Goal: Task Accomplishment & Management: Use online tool/utility

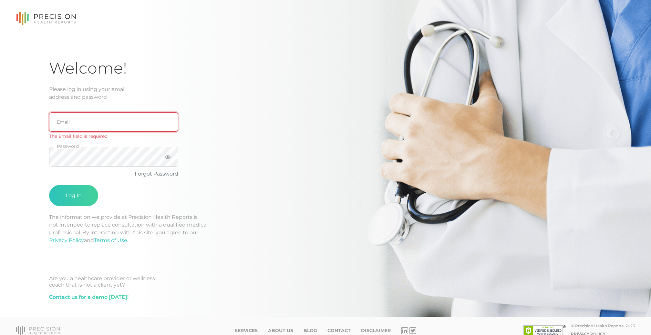
type input "[EMAIL_ADDRESS][DOMAIN_NAME]"
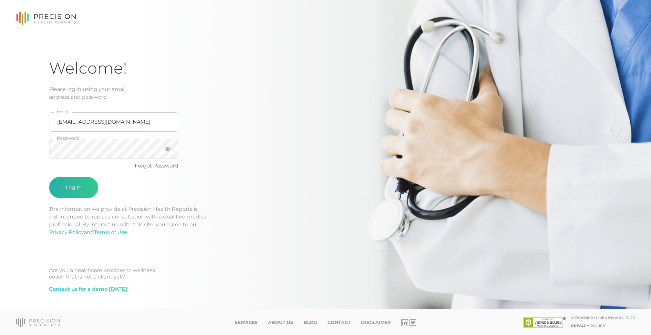
click at [78, 177] on button "Log In" at bounding box center [73, 187] width 49 height 21
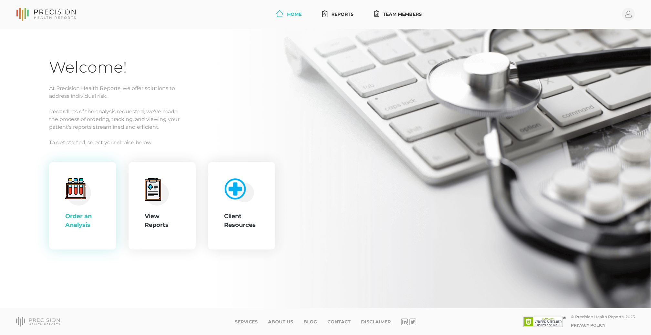
click at [65, 211] on div ".cls-4{fill:#f3f3f3}.cls-5{fill:#e4e4e4}.cls-6{fill:#bbf7ff}.cls-7{fill:#8bf0ff…" at bounding box center [82, 206] width 67 height 88
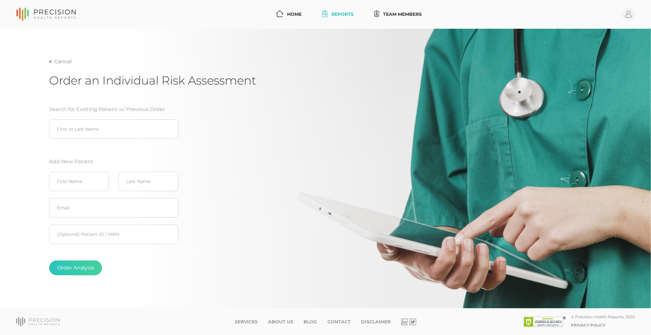
click at [61, 58] on link "Cancel" at bounding box center [60, 61] width 23 height 6
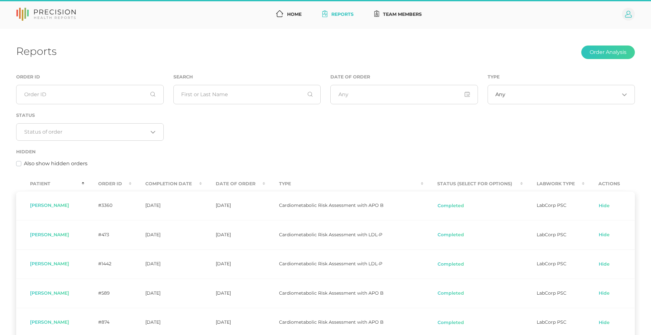
click at [629, 14] on icon at bounding box center [628, 14] width 7 height 7
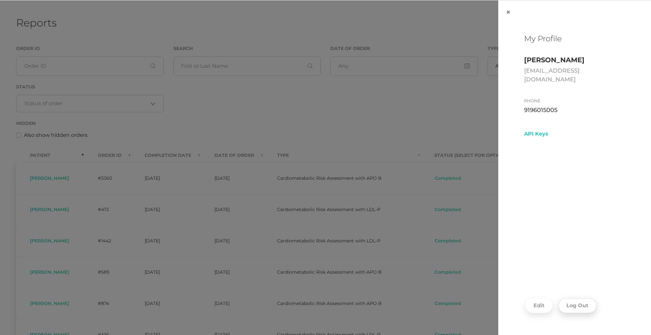
click at [584, 312] on button "Log Out" at bounding box center [577, 305] width 38 height 15
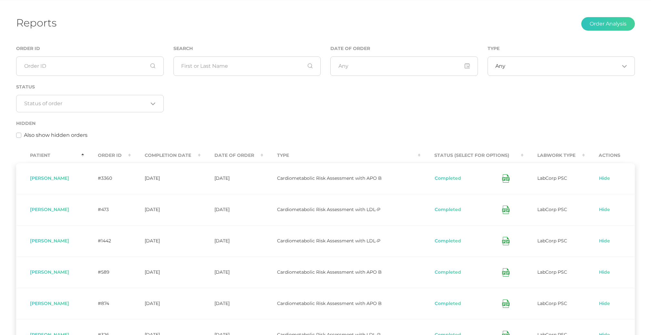
scroll to position [1, 0]
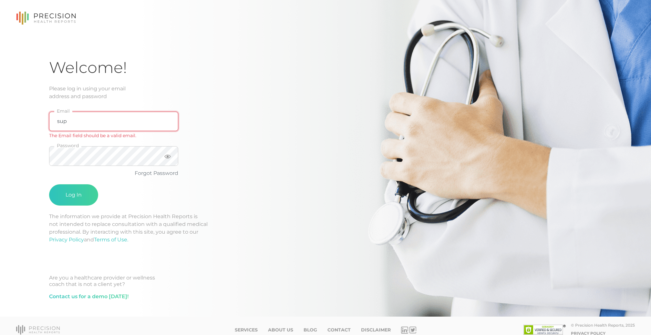
type input "[EMAIL_ADDRESS][DOMAIN_NAME]"
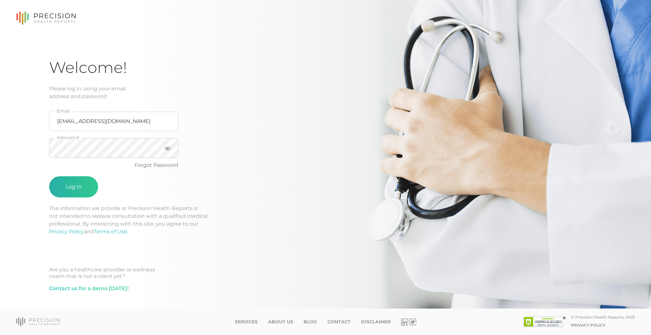
click at [70, 183] on button "Log In" at bounding box center [73, 186] width 49 height 21
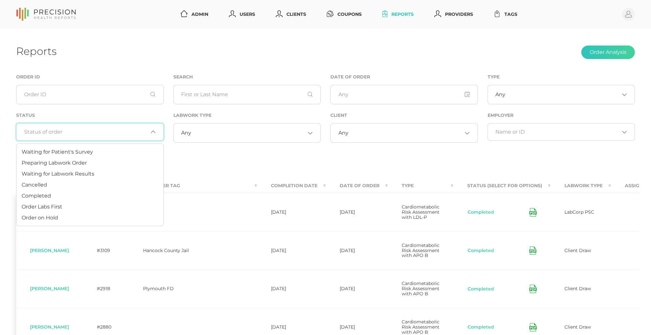
click at [77, 133] on input "Search for option" at bounding box center [86, 132] width 124 height 6
click at [72, 162] on span "Preparing Labwork Order" at bounding box center [54, 163] width 65 height 6
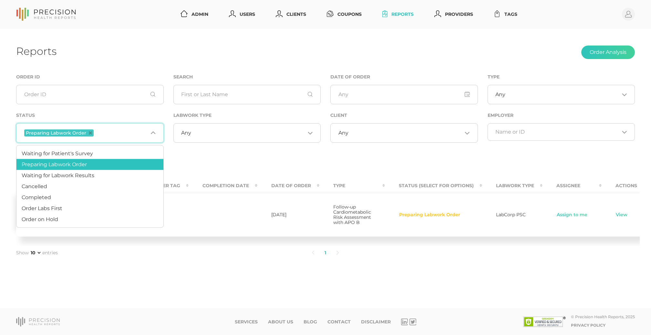
click at [116, 133] on input "Search for option" at bounding box center [121, 133] width 53 height 8
click at [94, 207] on li "Order Labs First" at bounding box center [89, 208] width 147 height 11
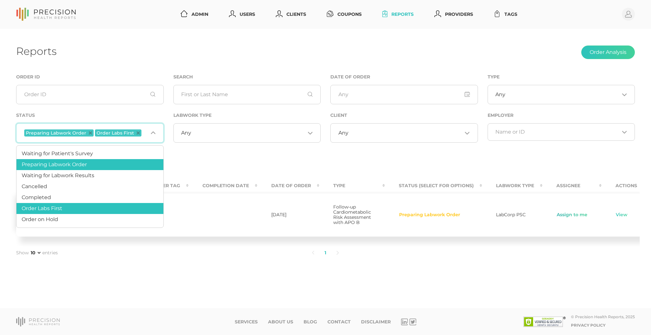
click at [566, 217] on link "Assign to me" at bounding box center [571, 215] width 31 height 6
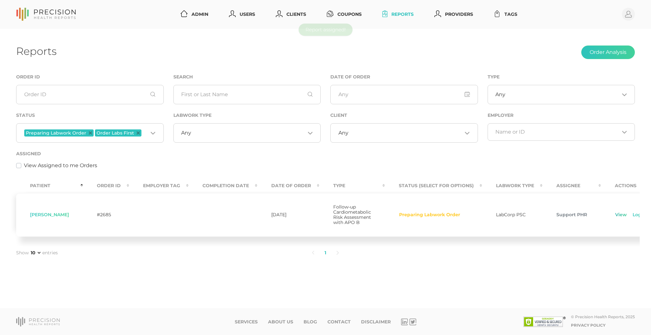
click at [615, 217] on link "View" at bounding box center [621, 215] width 12 height 6
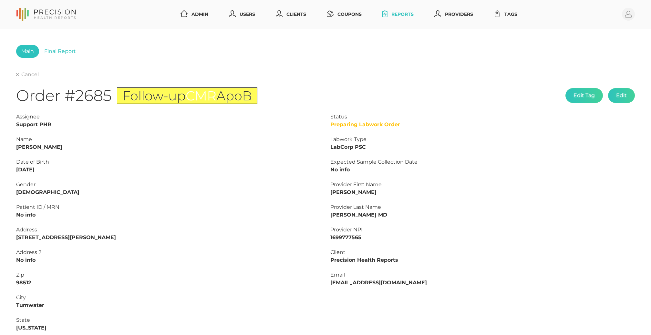
click at [43, 145] on strong "[PERSON_NAME]" at bounding box center [39, 147] width 46 height 6
copy strong "[PERSON_NAME]"
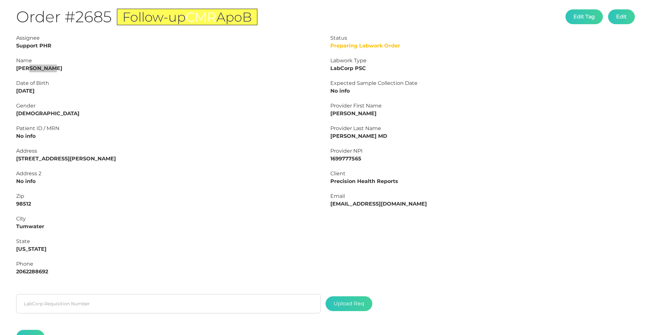
scroll to position [83, 0]
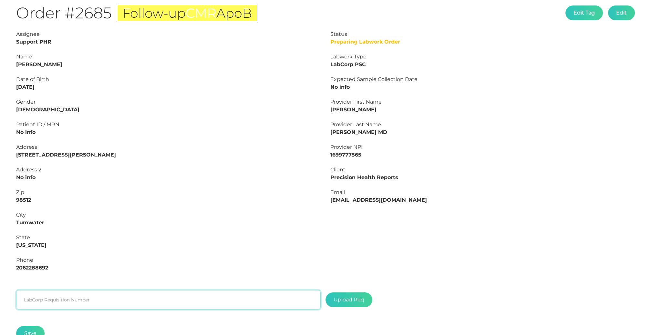
click at [92, 300] on input "text" at bounding box center [168, 299] width 304 height 19
paste input "L2506533668"
type input "L2506533668"
click at [371, 305] on label at bounding box center [349, 300] width 46 height 14
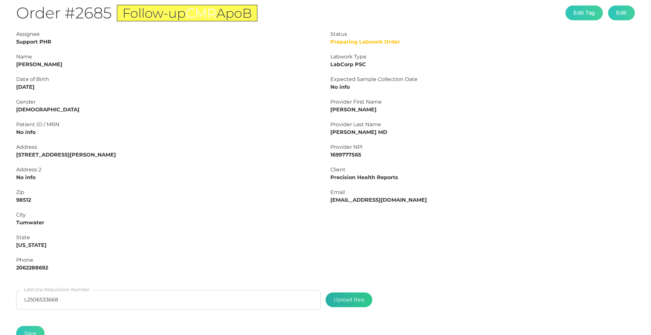
type input "C:\fakepath\1c8a965d-3003-4ff2-99ec-74ce65bd1562.pdf"
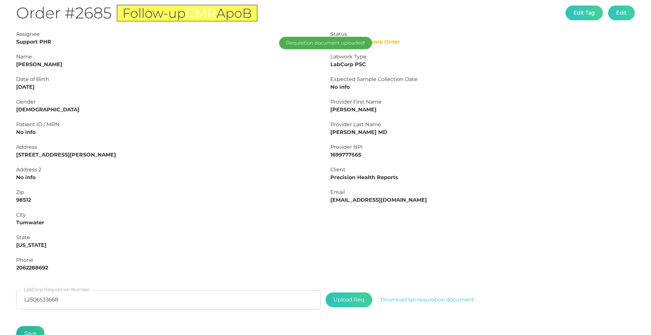
click at [39, 331] on button "Save" at bounding box center [30, 333] width 28 height 15
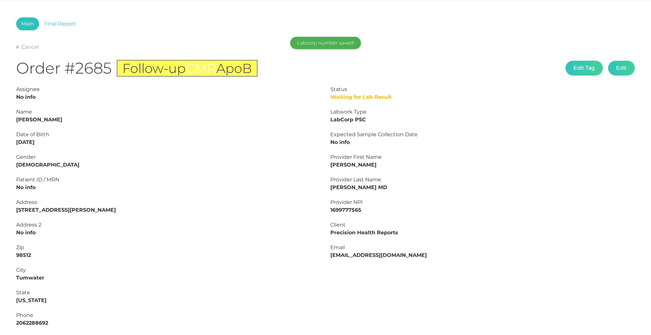
scroll to position [25, 0]
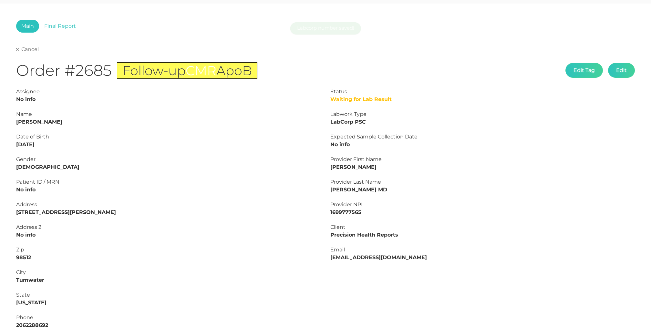
click at [28, 49] on link "Cancel" at bounding box center [27, 49] width 23 height 6
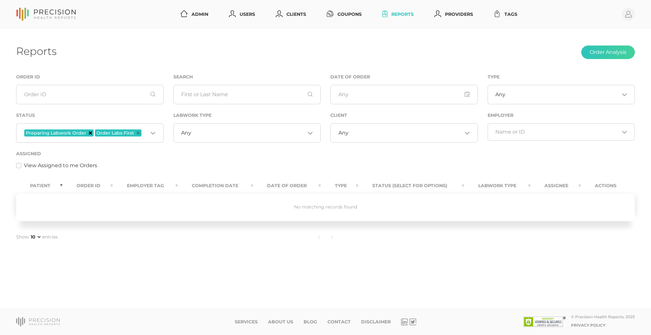
click at [89, 133] on icon "Deselect Preparing Labwork Order" at bounding box center [90, 132] width 3 height 3
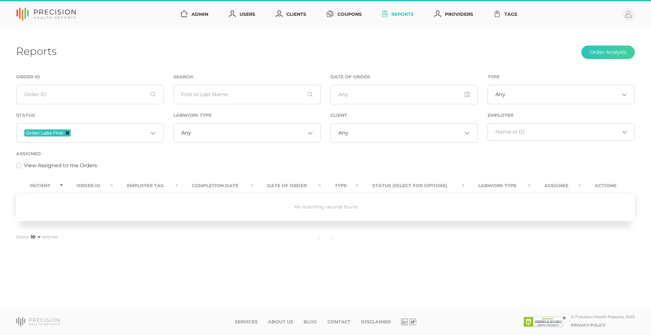
click at [66, 132] on icon "Deselect Order Labs First" at bounding box center [67, 132] width 3 height 3
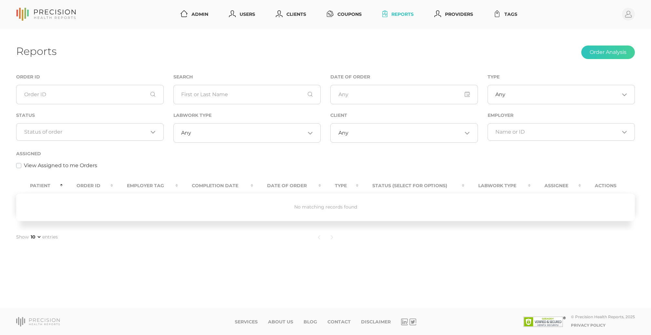
click at [394, 127] on div "Any Loading..." at bounding box center [404, 132] width 148 height 19
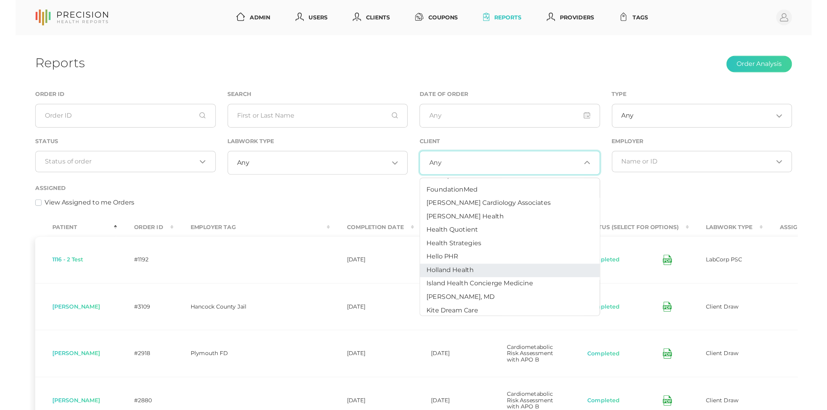
scroll to position [184, 0]
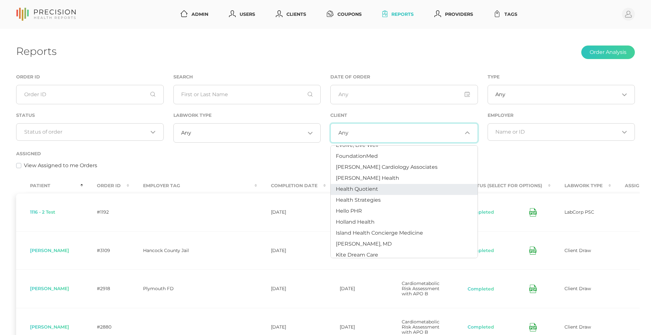
click at [363, 187] on span "Health Quotient" at bounding box center [357, 189] width 42 height 6
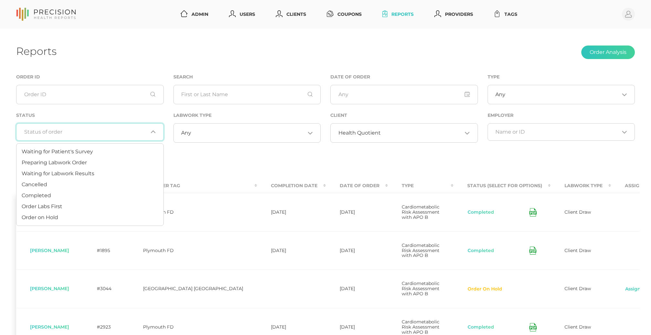
click at [96, 138] on div "Loading..." at bounding box center [90, 131] width 148 height 17
click at [89, 172] on span "Waiting for Labwork Results" at bounding box center [58, 173] width 73 height 6
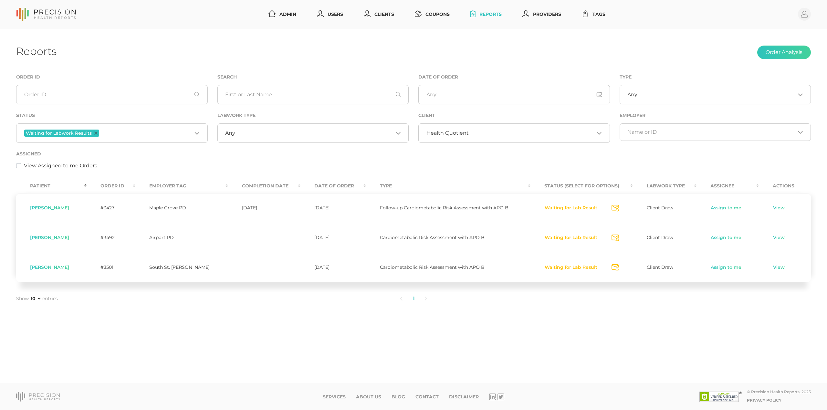
click at [651, 276] on td "Client Draw" at bounding box center [665, 267] width 64 height 30
click at [651, 266] on link "Assign to me" at bounding box center [725, 267] width 31 height 6
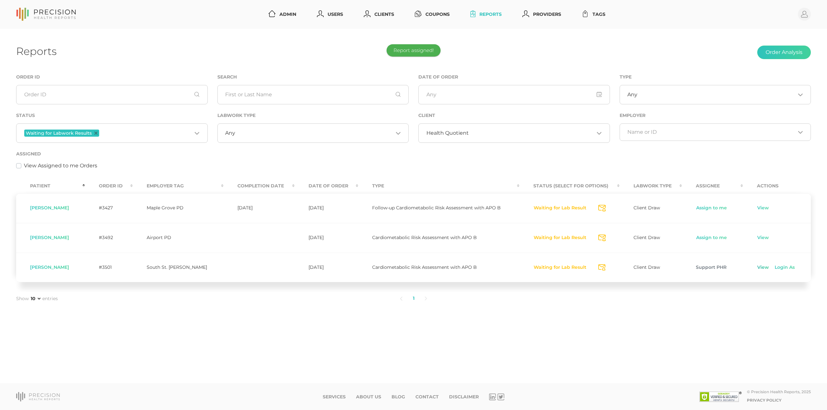
click at [651, 268] on link "View" at bounding box center [763, 267] width 12 height 6
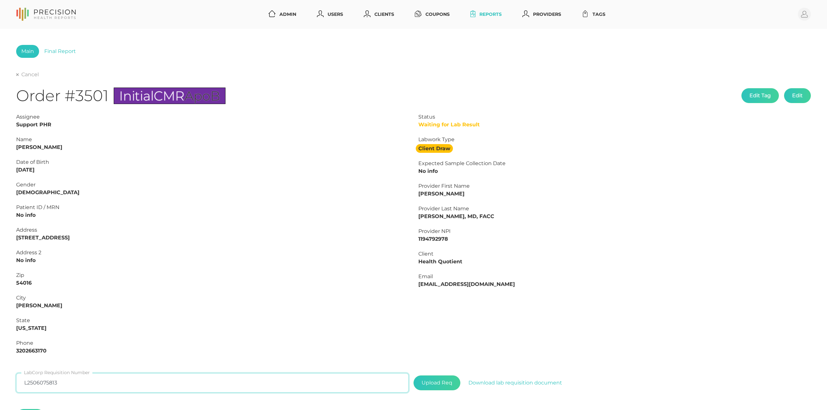
click at [78, 335] on input "L2506075813" at bounding box center [212, 382] width 392 height 19
click at [48, 50] on link "Final Report" at bounding box center [60, 51] width 42 height 13
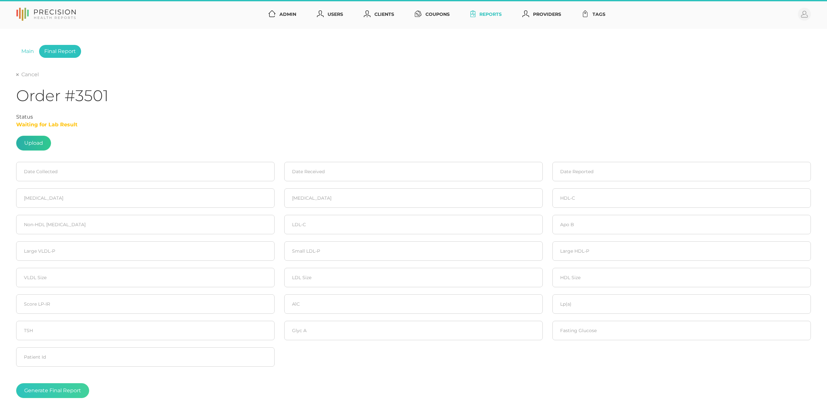
click at [44, 139] on label at bounding box center [33, 143] width 34 height 14
click at [43, 140] on input "file" at bounding box center [43, 140] width 0 height 0
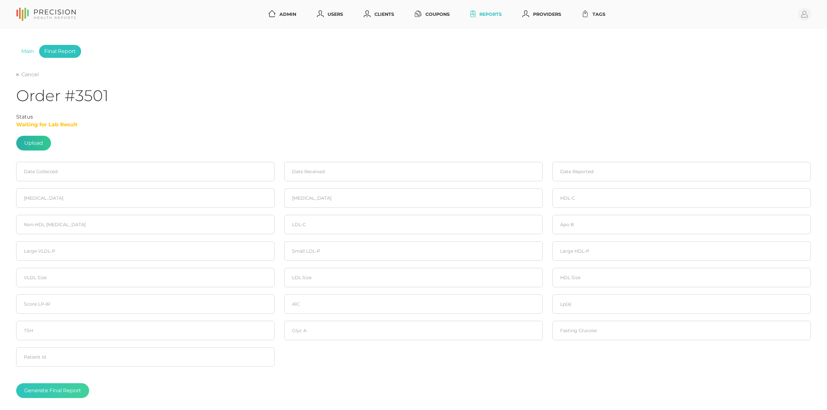
type input "C:\fakepath\376d8b3b-9c67-491c-a694-acea9a08eaab.pdf"
click at [79, 173] on input at bounding box center [145, 171] width 258 height 19
click at [68, 210] on span "4" at bounding box center [69, 212] width 9 height 9
type input "[DATE]"
click at [356, 174] on input at bounding box center [413, 171] width 258 height 19
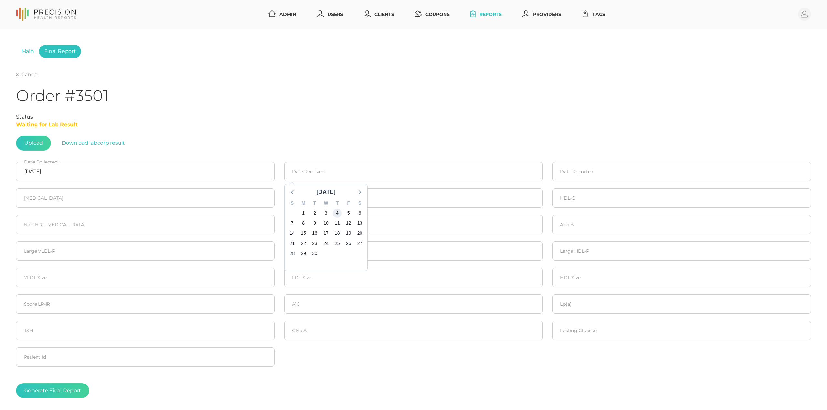
click at [338, 213] on span "4" at bounding box center [337, 212] width 9 height 9
type input "[DATE]"
click at [588, 171] on input at bounding box center [681, 171] width 258 height 19
click at [562, 223] on span "7" at bounding box center [559, 222] width 9 height 9
type input "[DATE]"
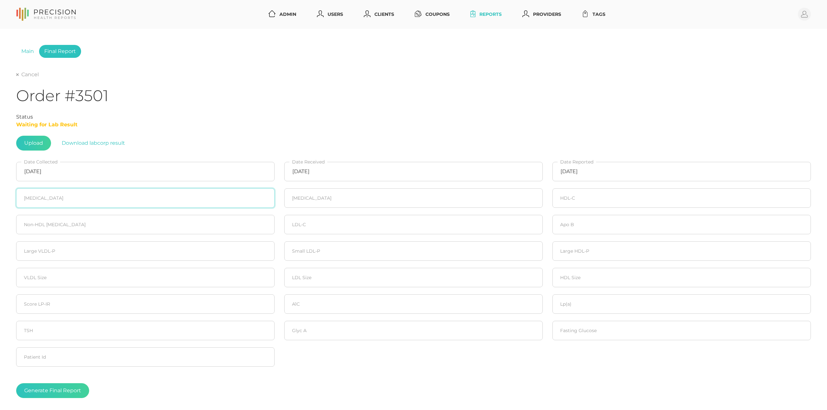
drag, startPoint x: 68, startPoint y: 207, endPoint x: 66, endPoint y: 198, distance: 9.5
click at [67, 207] on input "number" at bounding box center [145, 197] width 258 height 19
type input "161"
type input "50"
type input "74"
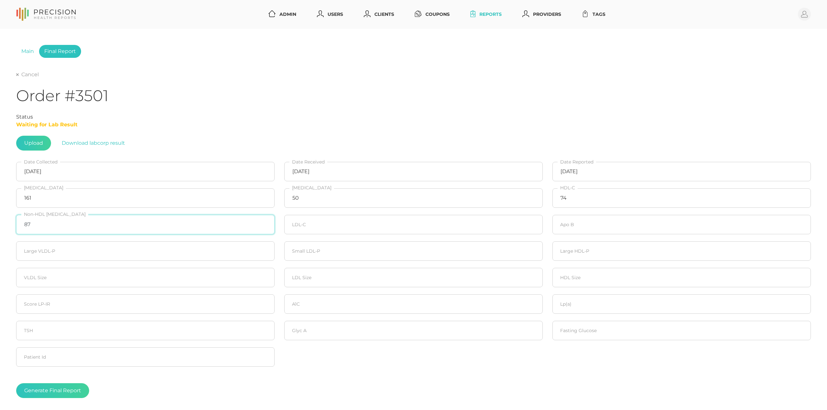
type input "87"
type input "76"
type input "73"
type input "0.8"
type input "165"
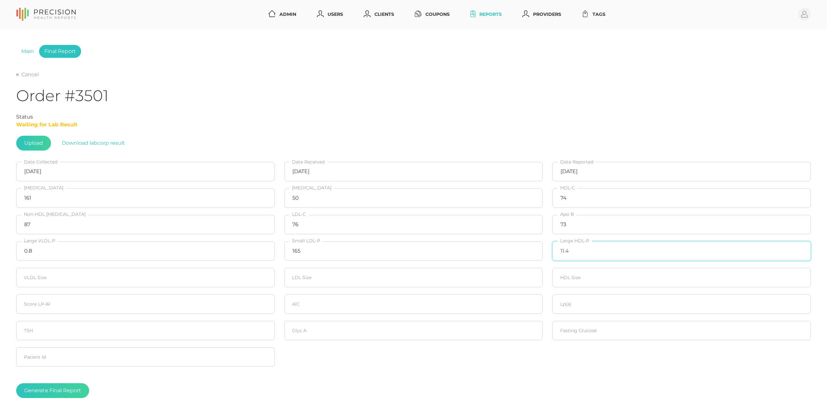
type input "11.4"
type input "45.1"
type input "21.0"
type input "10.0"
type input "20"
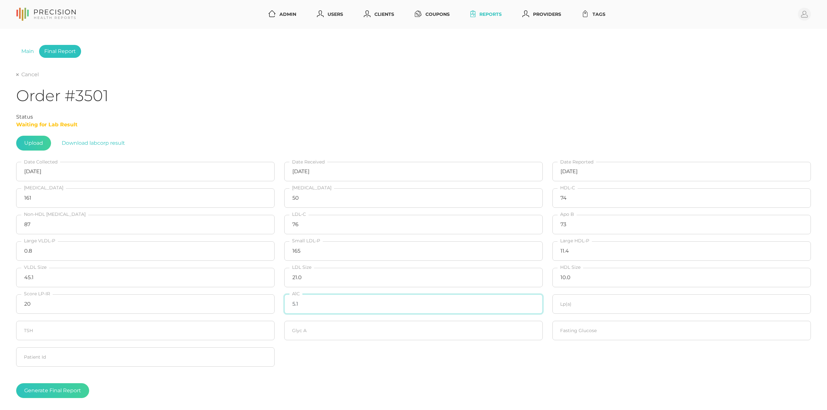
type input "5.1"
type input "8.4"
type input "273"
type input "87"
click at [57, 335] on button "Generate Final Report" at bounding box center [52, 390] width 73 height 15
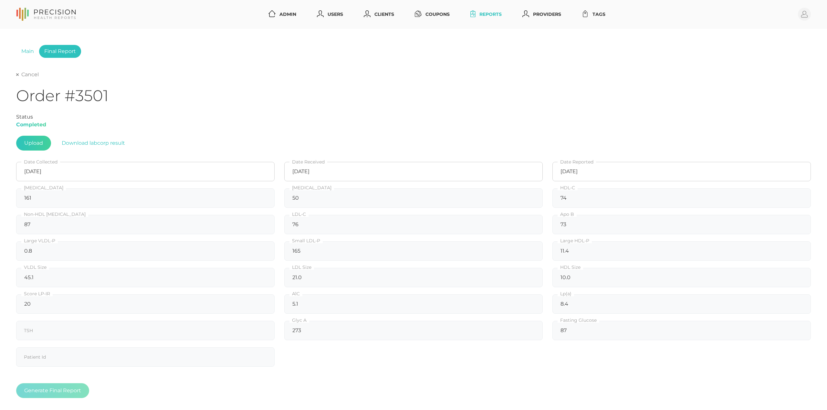
click at [26, 74] on link "Cancel" at bounding box center [27, 74] width 23 height 6
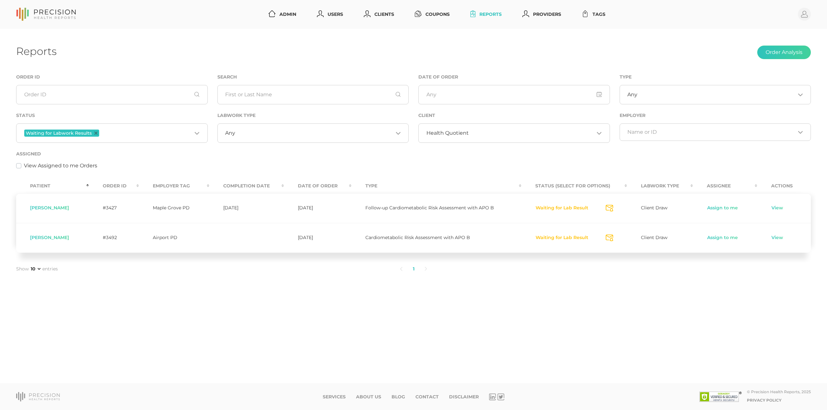
click at [473, 132] on input "Search for option" at bounding box center [532, 133] width 126 height 6
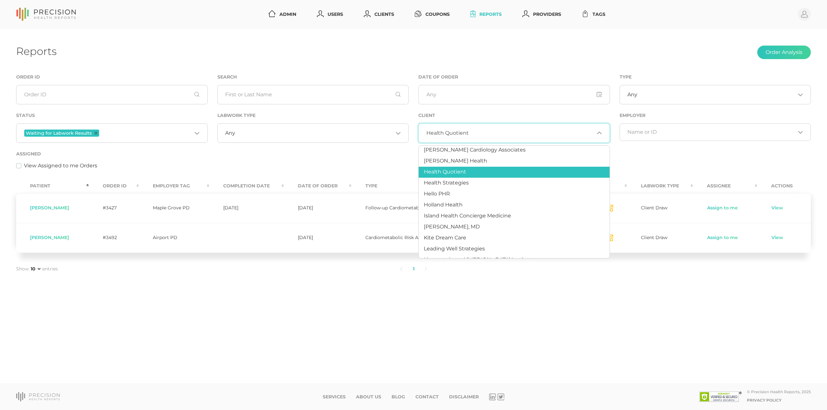
scroll to position [201, 0]
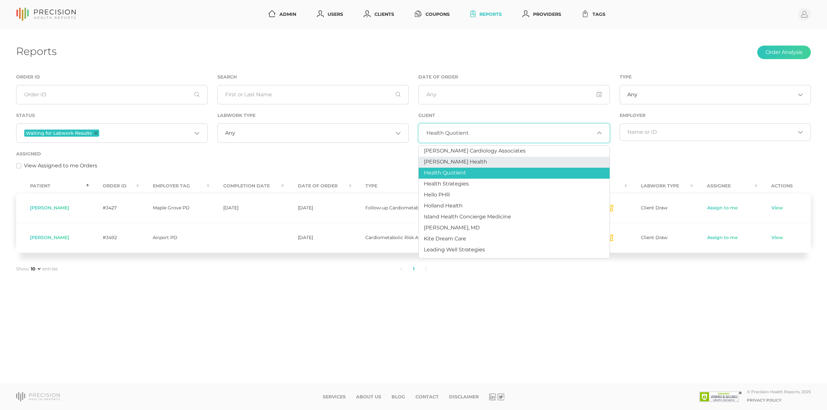
click at [457, 162] on span "[PERSON_NAME] Health" at bounding box center [455, 162] width 63 height 6
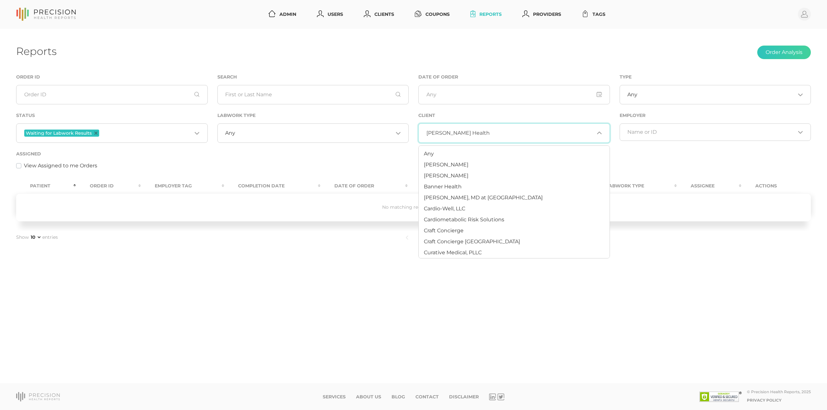
click at [489, 134] on input "Search for option" at bounding box center [541, 133] width 105 height 6
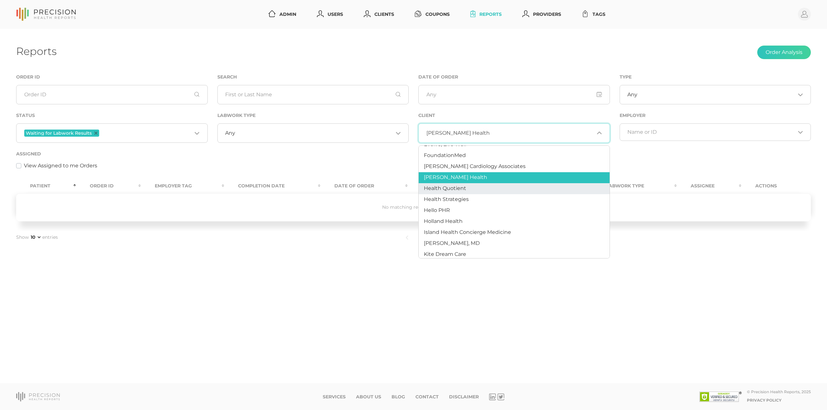
scroll to position [184, 0]
click at [460, 187] on span "Health Quotient" at bounding box center [445, 189] width 42 height 6
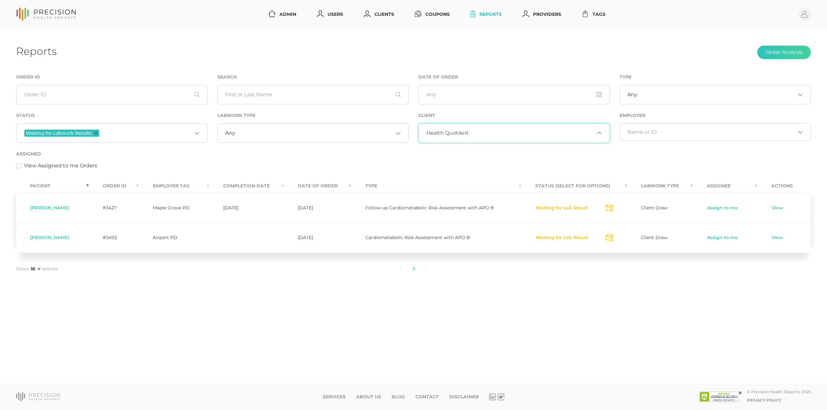
click at [51, 238] on span "[PERSON_NAME]" at bounding box center [49, 237] width 39 height 6
click at [455, 130] on span "Health Quotient" at bounding box center [447, 133] width 42 height 6
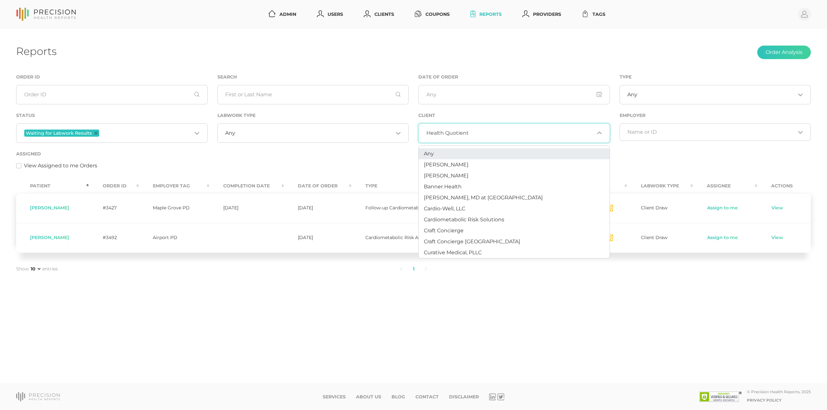
scroll to position [0, 0]
click at [427, 152] on span "Any" at bounding box center [429, 153] width 10 height 6
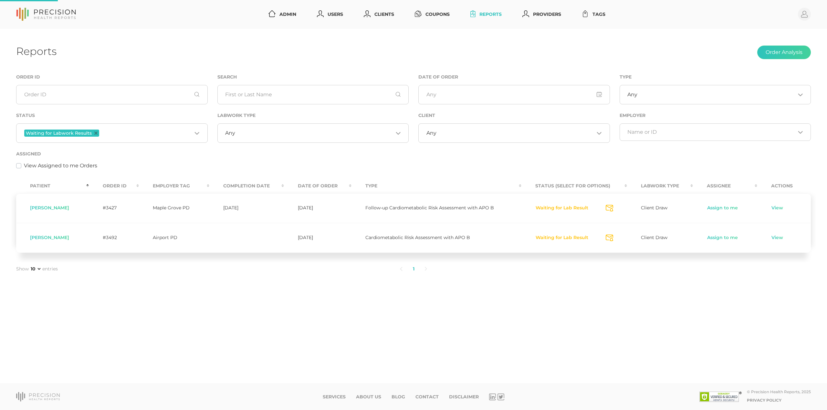
click at [269, 133] on input "Search for option" at bounding box center [314, 133] width 158 height 6
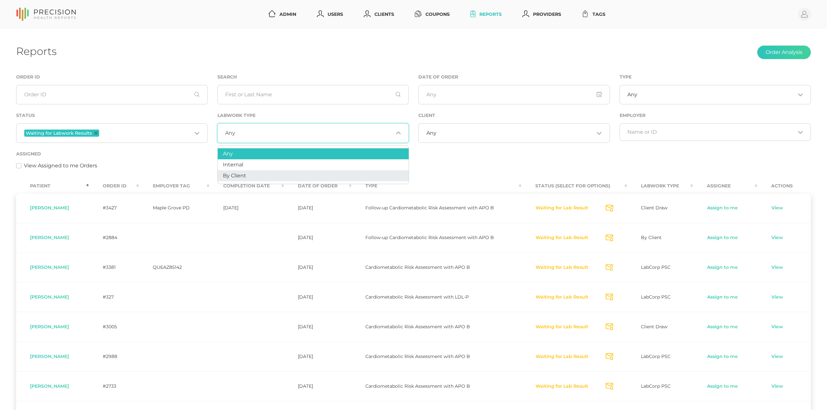
click at [262, 172] on li "By Client" at bounding box center [313, 175] width 191 height 11
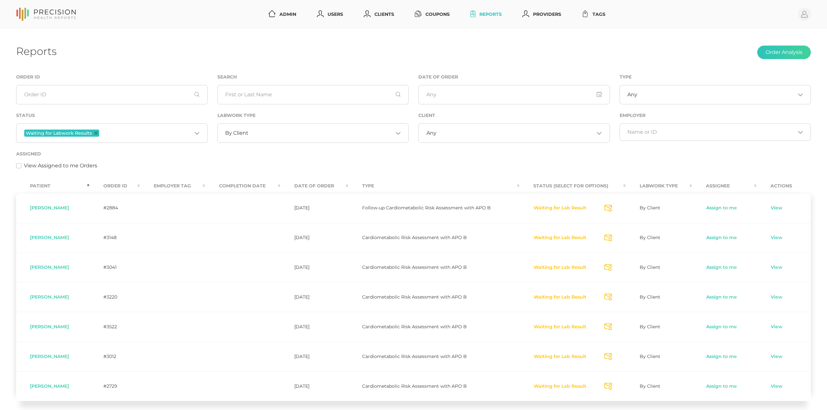
click at [115, 187] on th "Order ID" at bounding box center [114, 186] width 51 height 15
click at [651, 210] on link "Assign to me" at bounding box center [720, 208] width 31 height 6
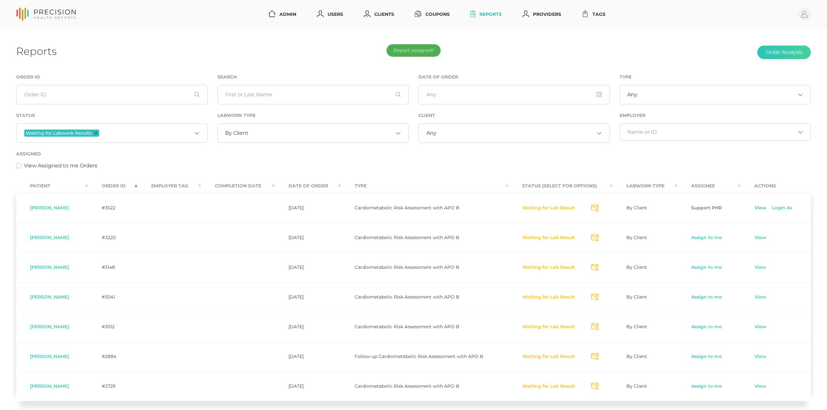
click at [651, 209] on link "View" at bounding box center [760, 208] width 12 height 6
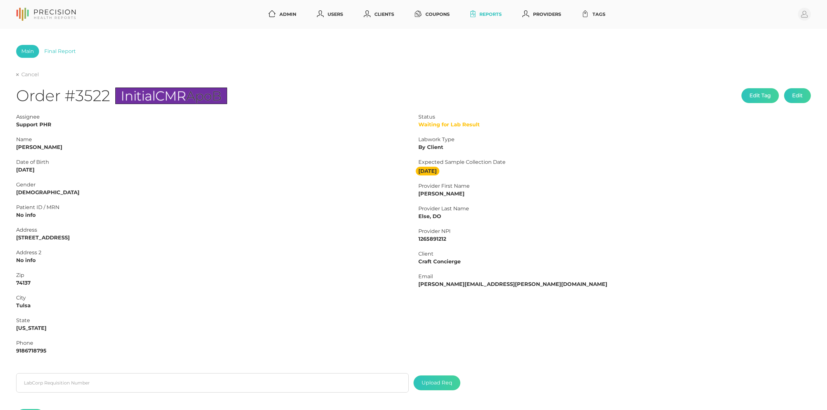
click at [40, 145] on strong "[PERSON_NAME]" at bounding box center [39, 147] width 46 height 6
copy strong "[PERSON_NAME]"
click at [19, 145] on strong "[PERSON_NAME]" at bounding box center [39, 147] width 46 height 6
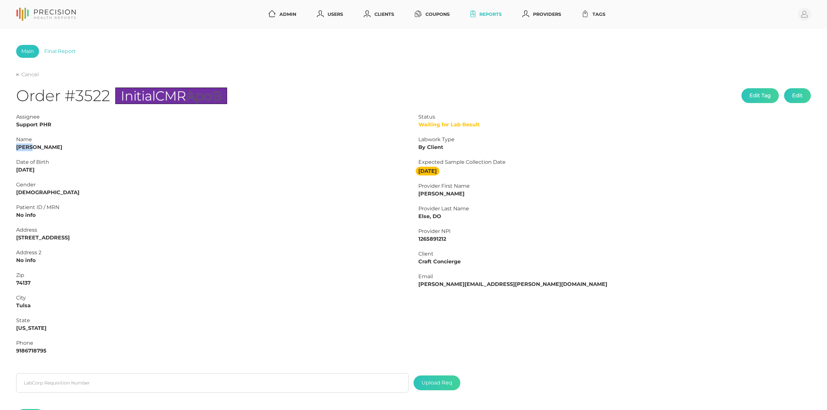
copy strong "[PERSON_NAME]"
drag, startPoint x: 51, startPoint y: 168, endPoint x: 0, endPoint y: 172, distance: 50.9
click at [0, 172] on div "Main Final Report Cancel Order #3522 Initial CMR ApoB Edit Tag Edit Status Wait…" at bounding box center [413, 241] width 827 height 424
copy strong "[DATE]"
click at [56, 51] on link "Final Report" at bounding box center [60, 51] width 42 height 13
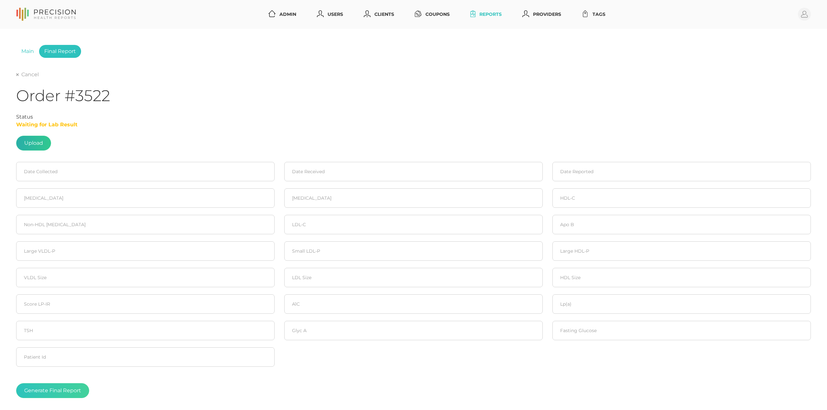
click at [28, 148] on label at bounding box center [33, 143] width 34 height 14
click at [43, 140] on input "file" at bounding box center [43, 140] width 0 height 0
type input "C:\fakepath\[PERSON_NAME]pdf"
click at [66, 173] on input at bounding box center [145, 171] width 258 height 19
click at [70, 213] on span "4" at bounding box center [69, 212] width 9 height 9
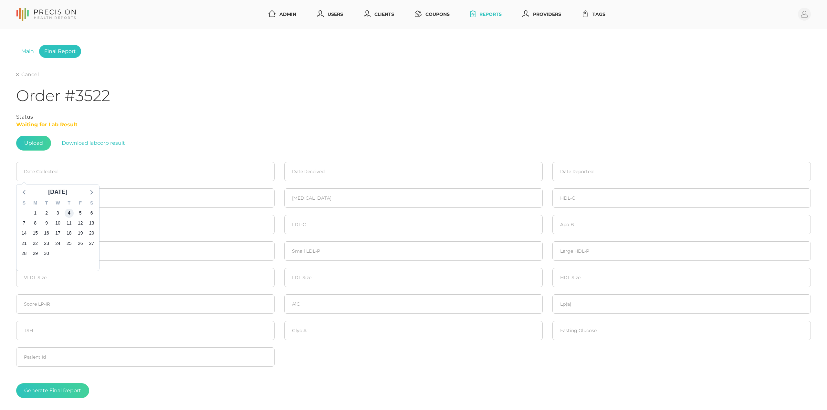
type input "[DATE]"
click at [358, 172] on input at bounding box center [413, 171] width 258 height 19
click at [348, 212] on span "5" at bounding box center [348, 212] width 9 height 9
type input "[DATE]"
click at [584, 173] on input at bounding box center [681, 171] width 258 height 19
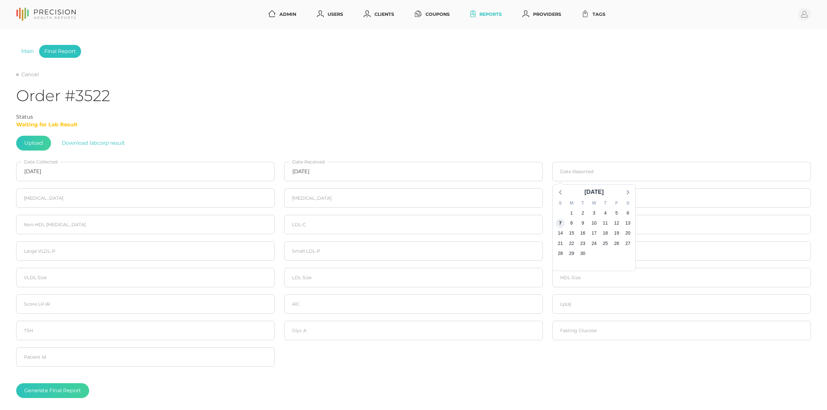
drag, startPoint x: 561, startPoint y: 222, endPoint x: 190, endPoint y: 212, distance: 371.1
click at [561, 222] on span "7" at bounding box center [559, 222] width 9 height 9
type input "[DATE]"
click at [157, 202] on input "number" at bounding box center [145, 197] width 258 height 19
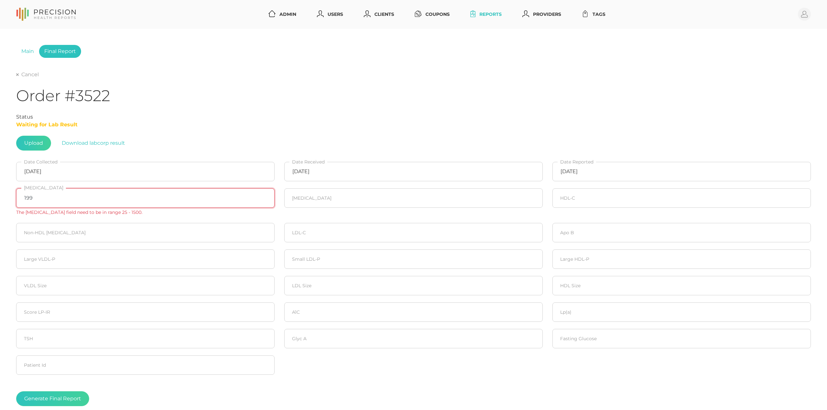
type input "199"
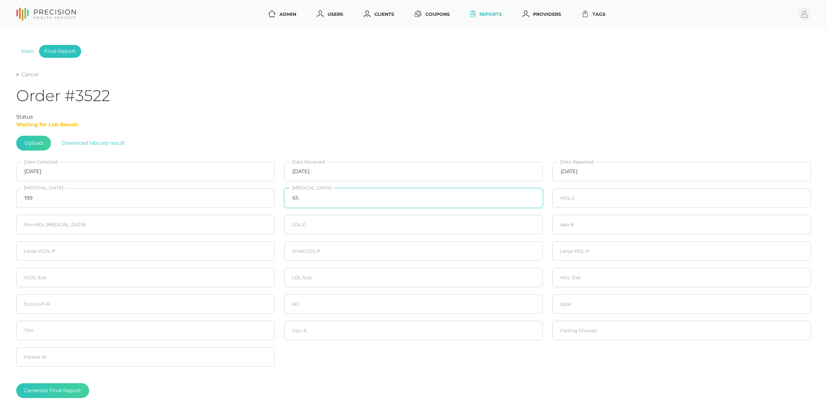
type input "65"
type input "59"
type input "140"
type input "128"
type input "94"
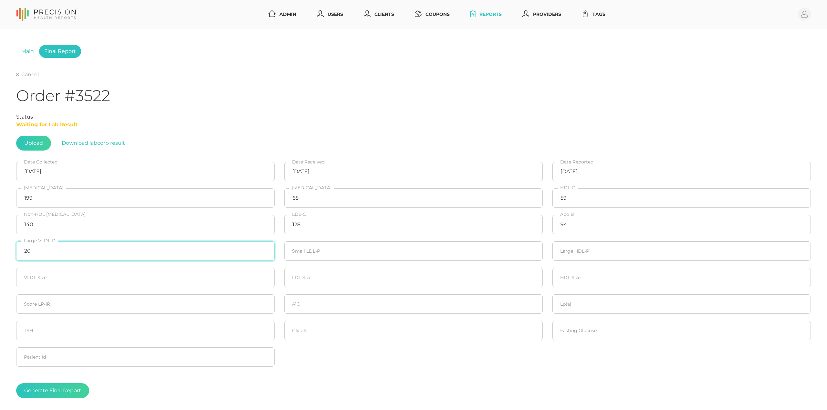
type input "20"
type input "309"
type input "20"
type input "21.7"
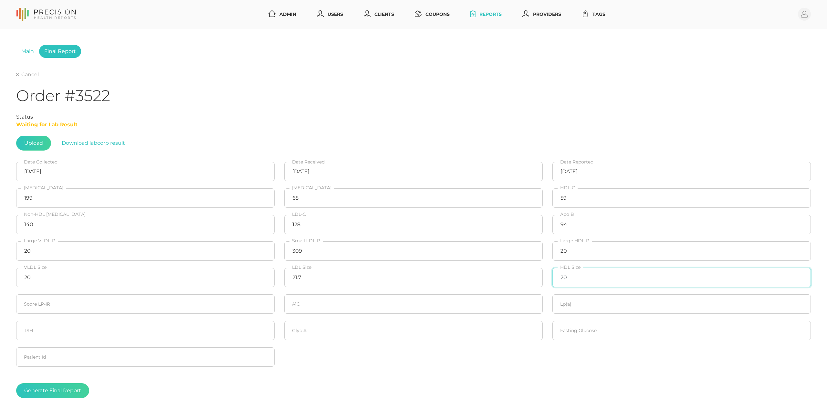
type input "20"
type input "5.0"
type input "10.3"
type input "348"
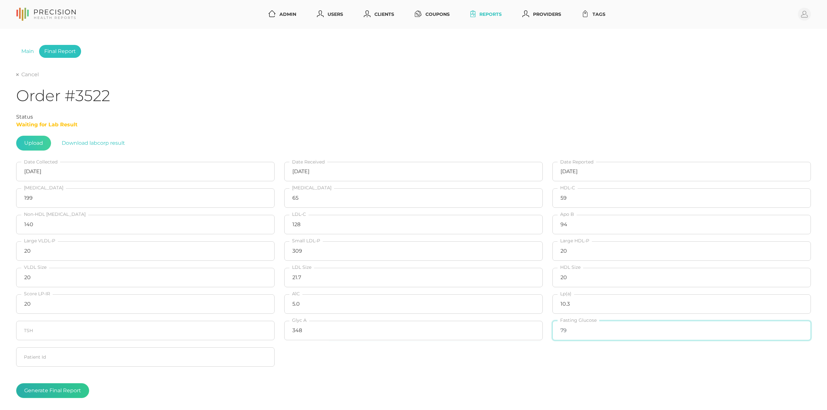
type input "79"
click at [65, 335] on button "Generate Final Report" at bounding box center [52, 390] width 73 height 15
click at [24, 73] on link "Cancel" at bounding box center [27, 74] width 23 height 6
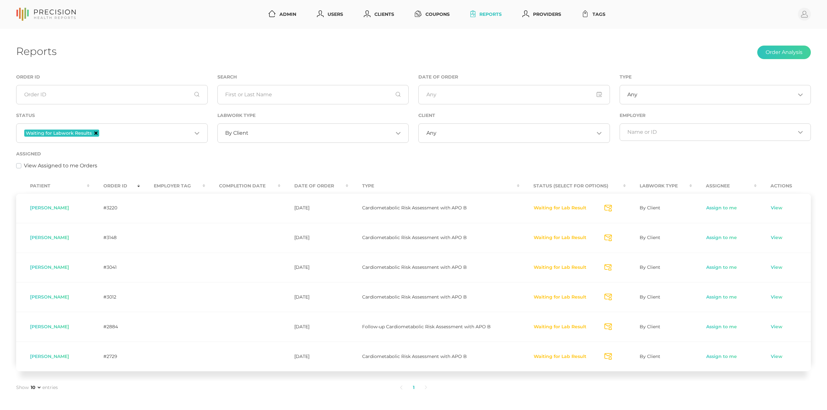
click at [96, 131] on icon "Deselect Waiting for Labwork Results" at bounding box center [95, 132] width 3 height 3
click at [249, 135] on input "Search for option" at bounding box center [320, 133] width 145 height 6
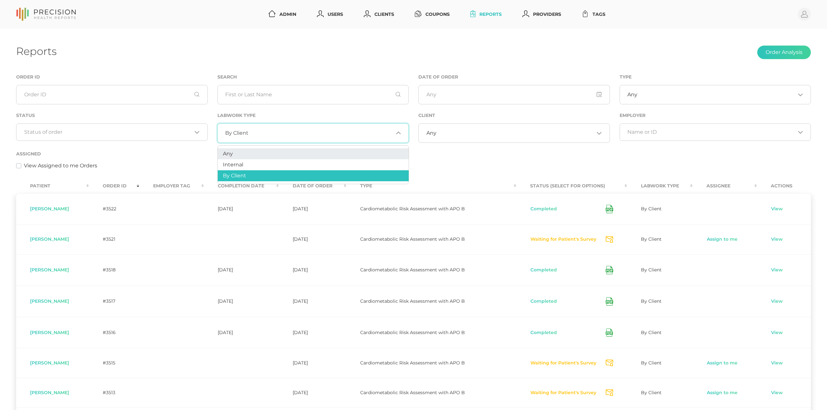
click at [245, 154] on li "Any" at bounding box center [313, 153] width 191 height 11
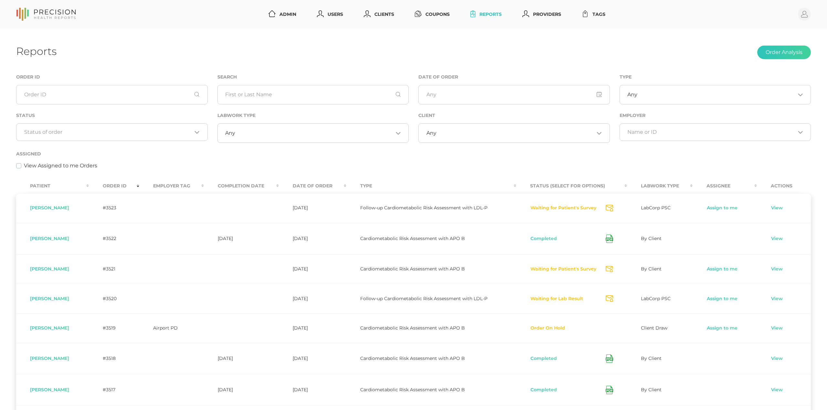
click at [121, 183] on th "Order ID" at bounding box center [114, 186] width 50 height 15
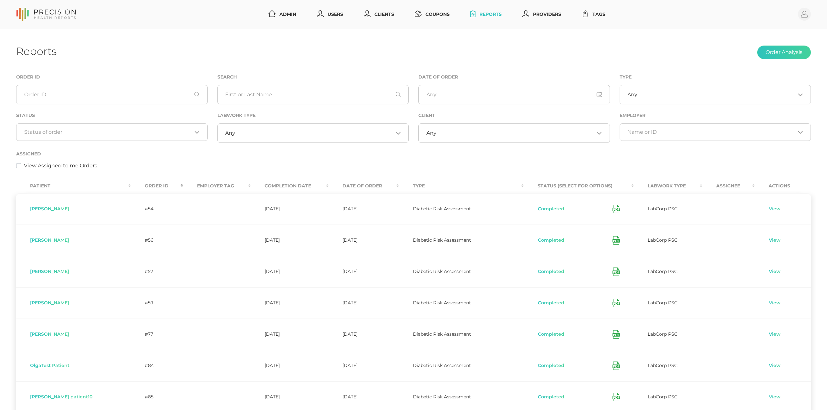
click at [131, 183] on th "Order ID" at bounding box center [157, 186] width 52 height 15
